Goal: Information Seeking & Learning: Check status

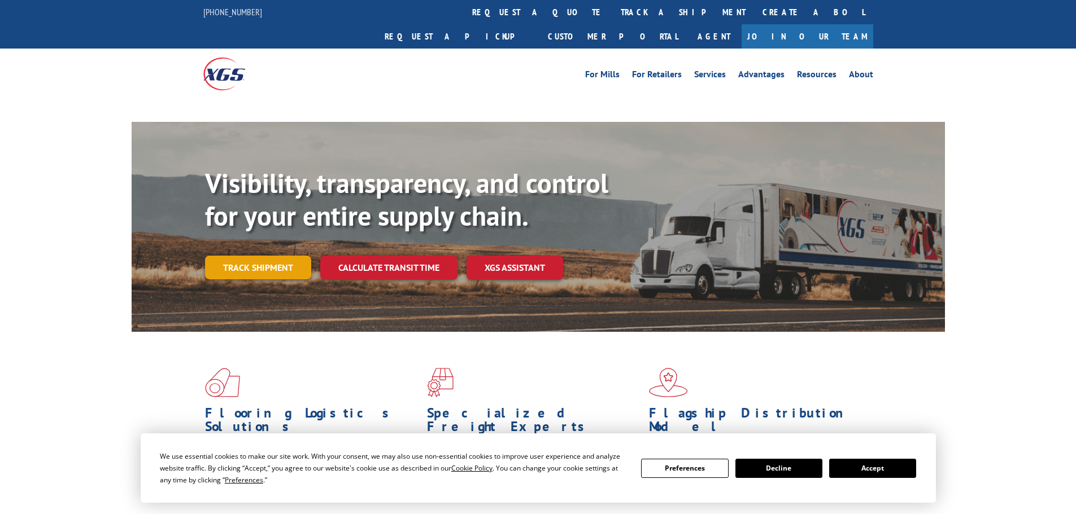
click at [243, 256] on link "Track shipment" at bounding box center [258, 268] width 106 height 24
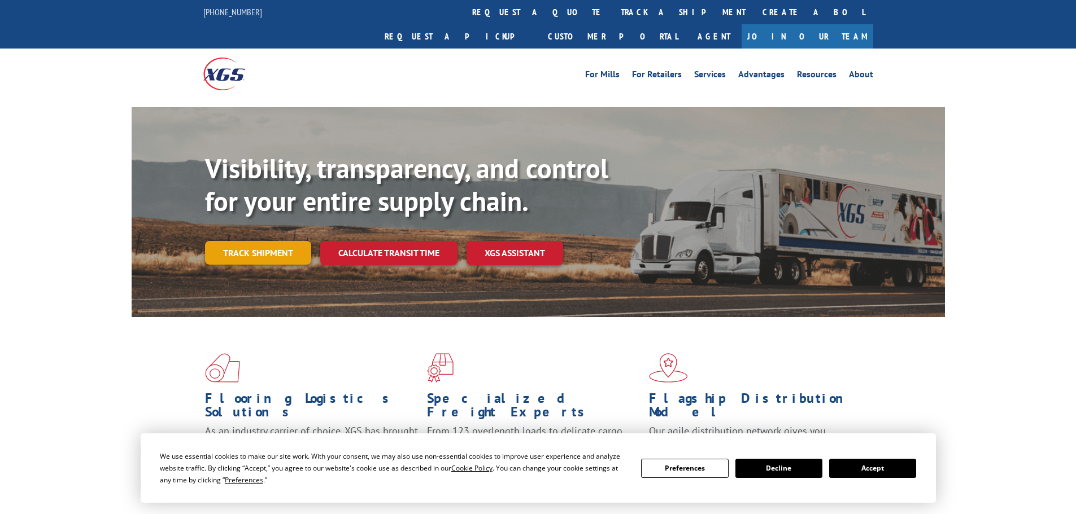
click at [291, 241] on link "Track shipment" at bounding box center [258, 253] width 106 height 24
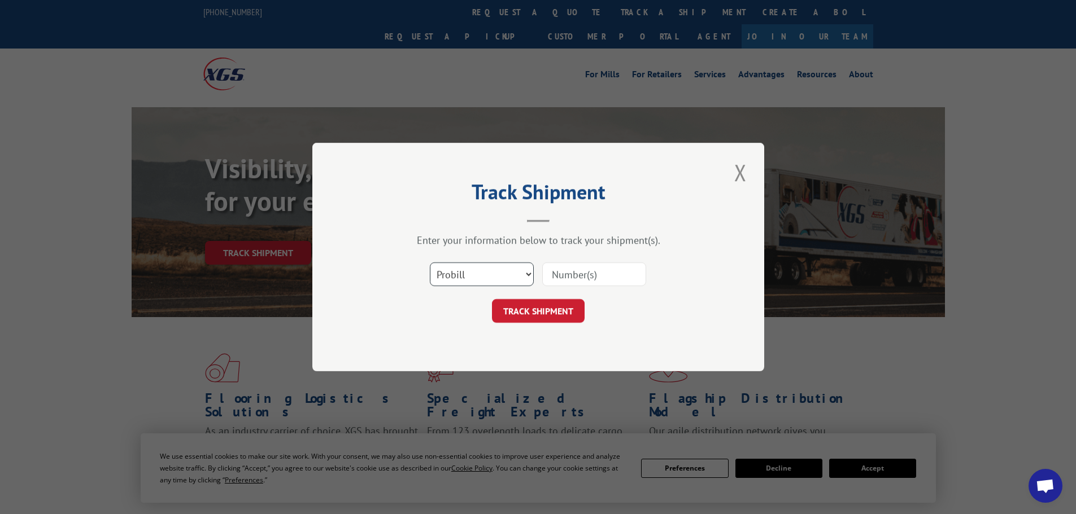
click at [477, 263] on select "Select category... Probill BOL PO" at bounding box center [482, 275] width 104 height 24
select select "bol"
click at [430, 263] on select "Select category... Probill BOL PO" at bounding box center [482, 275] width 104 height 24
click at [570, 276] on input at bounding box center [594, 275] width 104 height 24
paste input "422797"
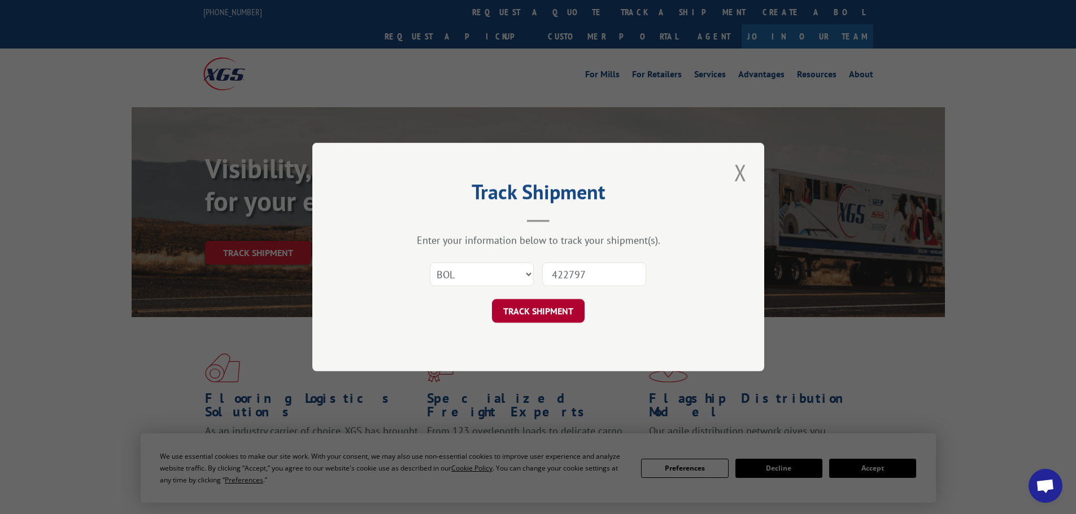
type input "422797"
click at [569, 311] on button "TRACK SHIPMENT" at bounding box center [538, 311] width 93 height 24
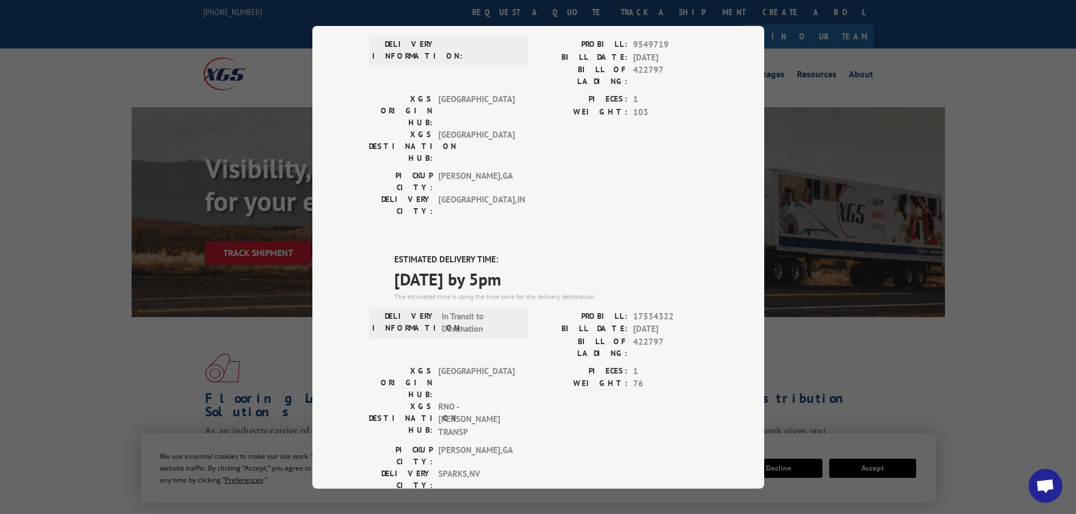
scroll to position [113, 0]
